Goal: Register for event/course

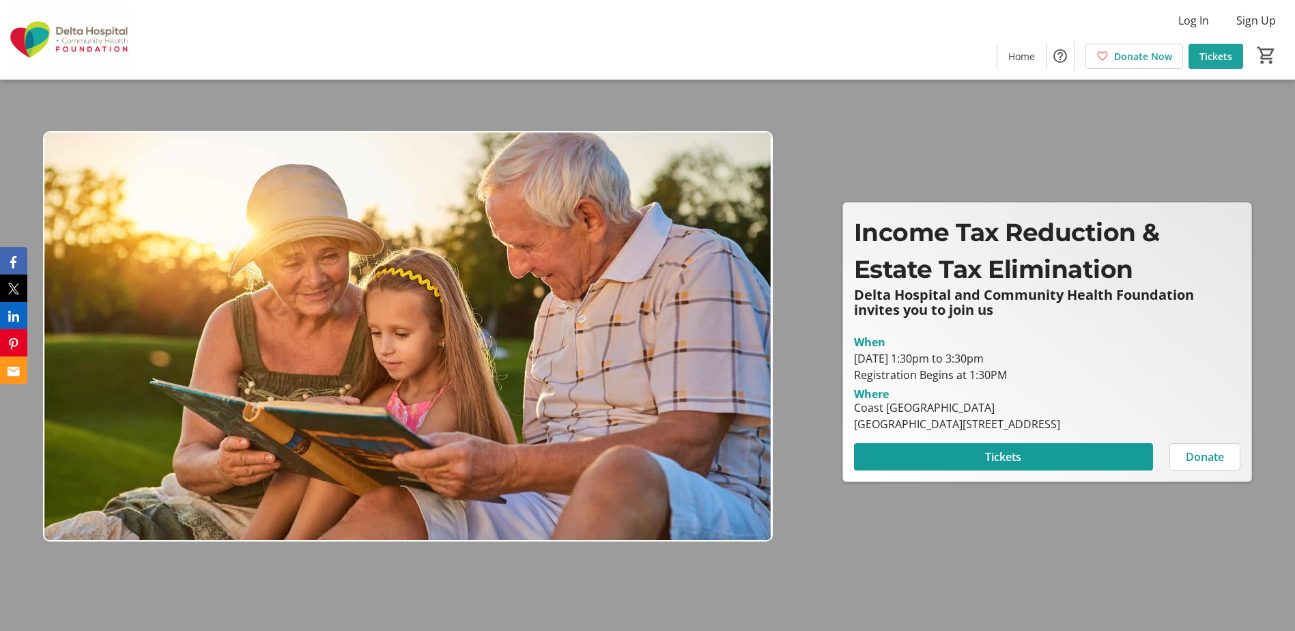
click at [1207, 55] on span "Tickets" at bounding box center [1216, 56] width 33 height 14
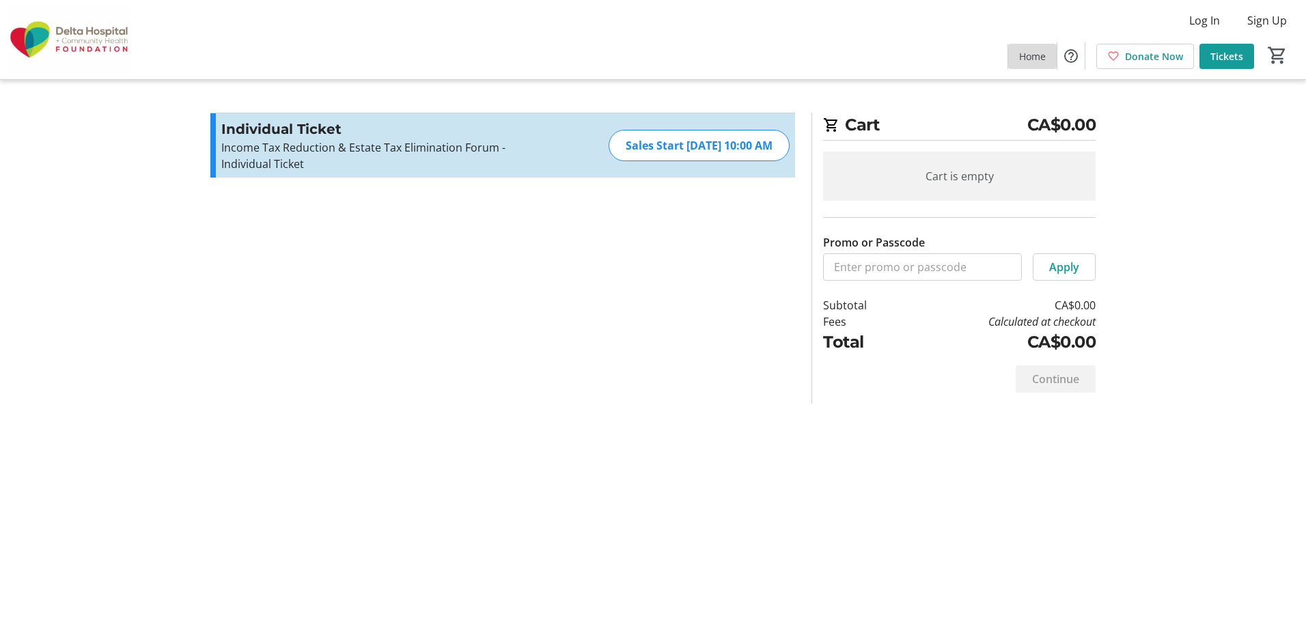
click at [1040, 62] on span "Home" at bounding box center [1032, 56] width 27 height 14
